Goal: Transaction & Acquisition: Obtain resource

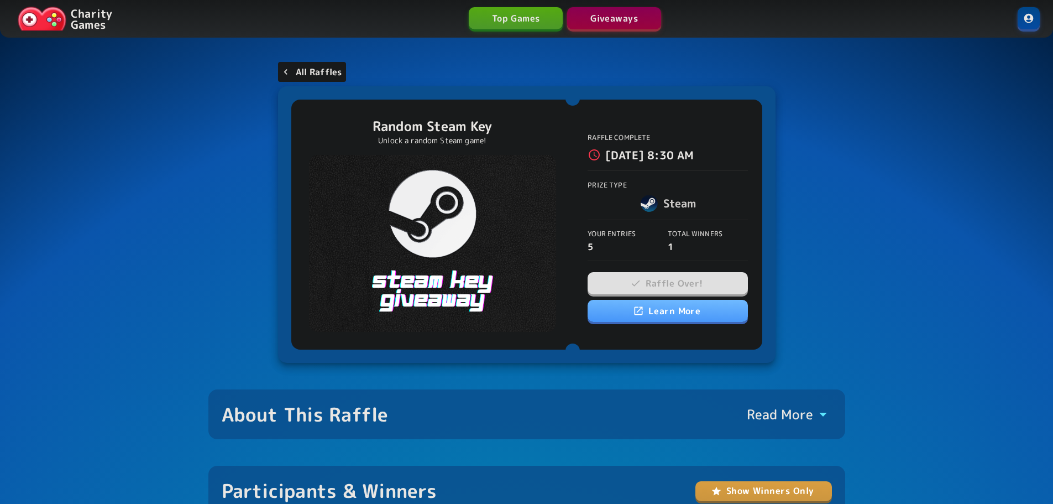
click at [325, 70] on p "All Raffles" at bounding box center [319, 71] width 46 height 13
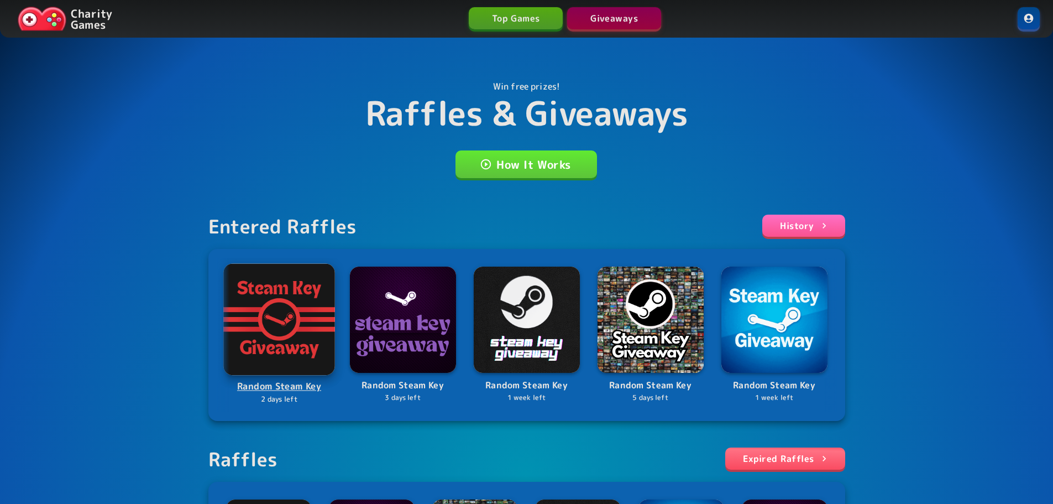
click at [260, 313] on img at bounding box center [279, 319] width 112 height 112
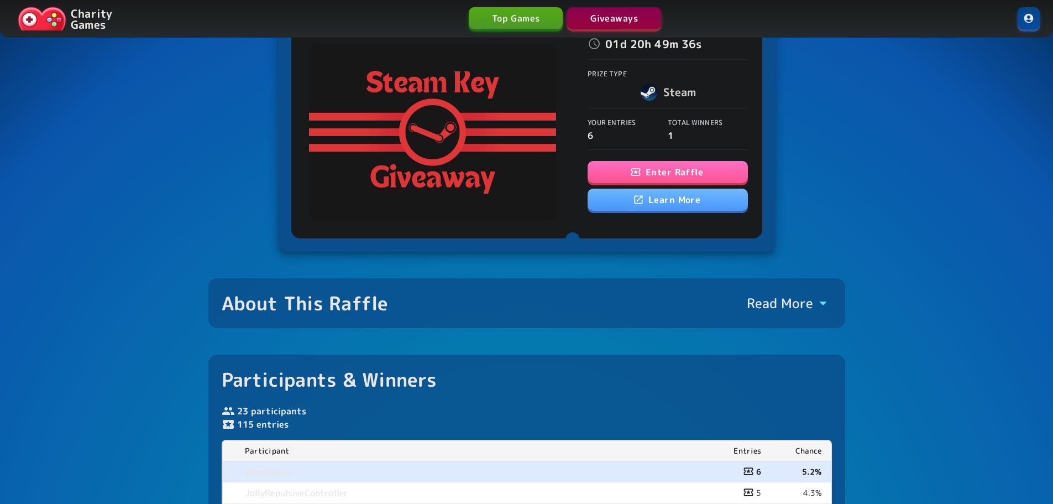
scroll to position [111, 0]
